Goal: Information Seeking & Learning: Understand process/instructions

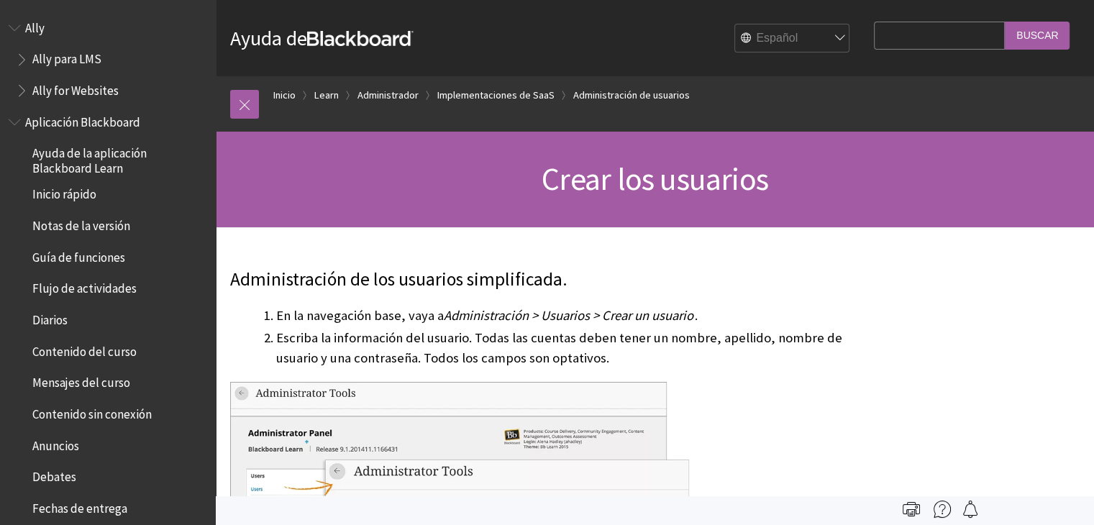
scroll to position [1759, 0]
